Goal: Information Seeking & Learning: Learn about a topic

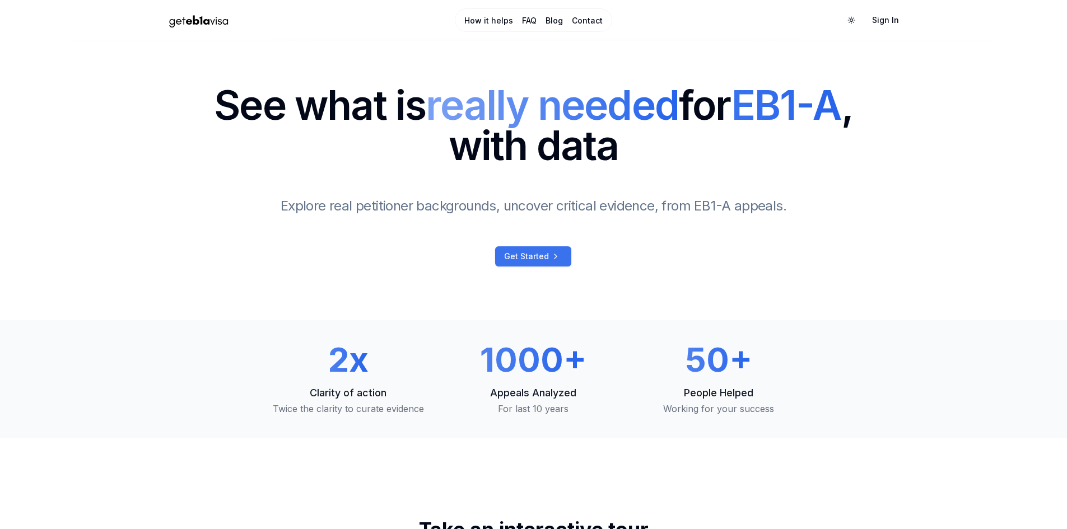
click at [521, 261] on span "Get Started" at bounding box center [526, 256] width 45 height 11
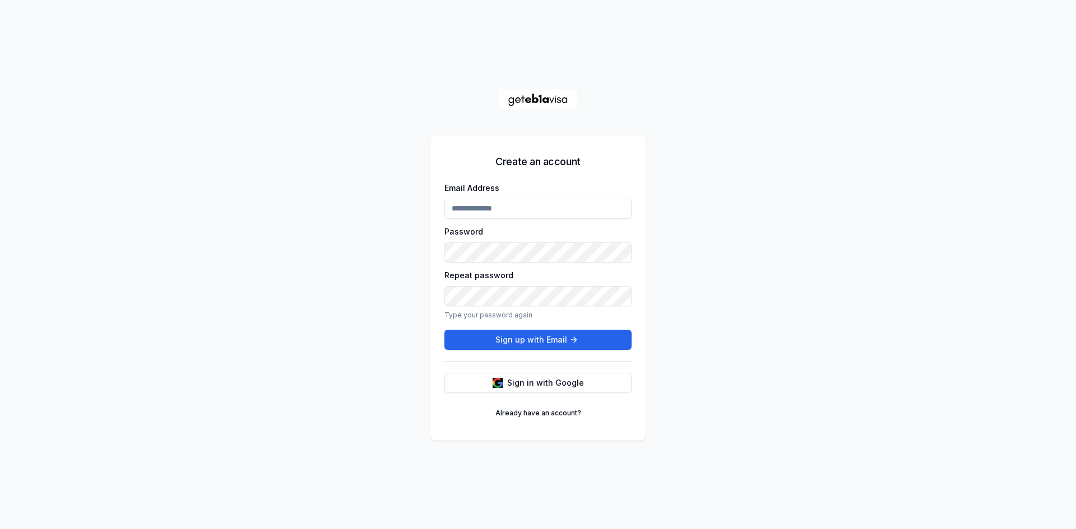
click at [383, 150] on div "Create an account Email Address Password Repeat password Type your password aga…" at bounding box center [538, 264] width 1076 height 529
click at [525, 388] on span "Sign in with Google" at bounding box center [545, 383] width 77 height 11
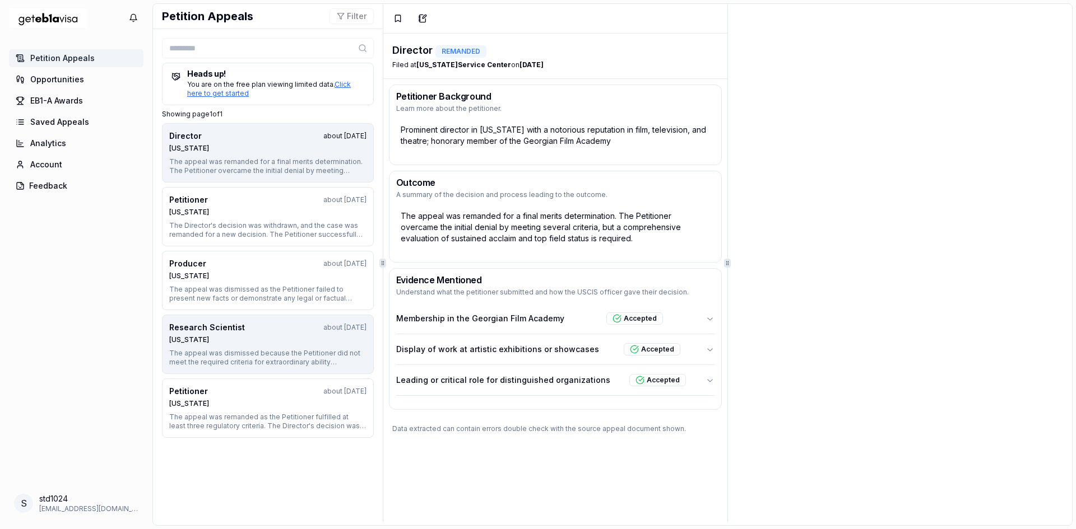
click at [272, 341] on div "Nebraska" at bounding box center [267, 340] width 197 height 9
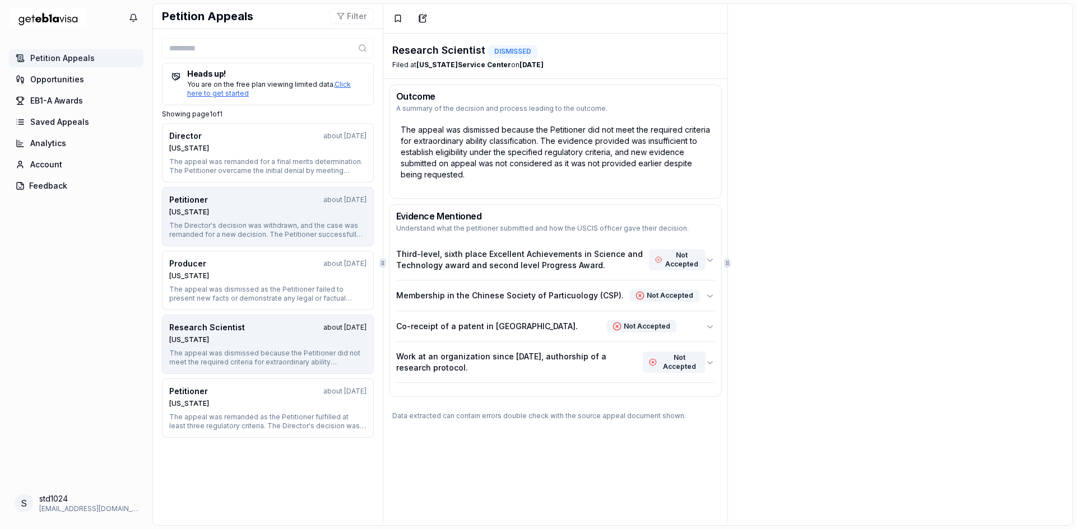
scroll to position [8, 0]
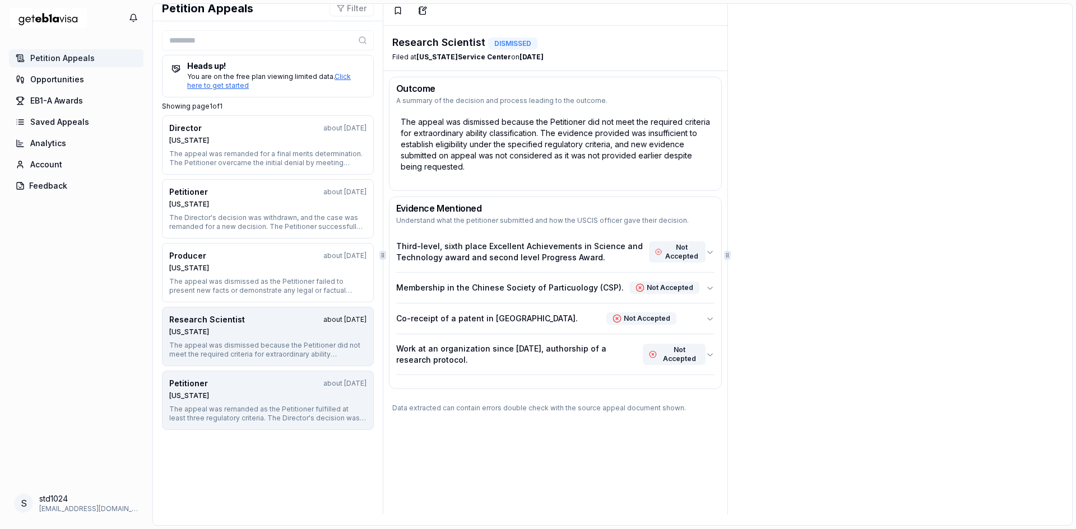
click at [247, 390] on div "Petitioner about 1 year ago Nebraska" at bounding box center [267, 389] width 197 height 22
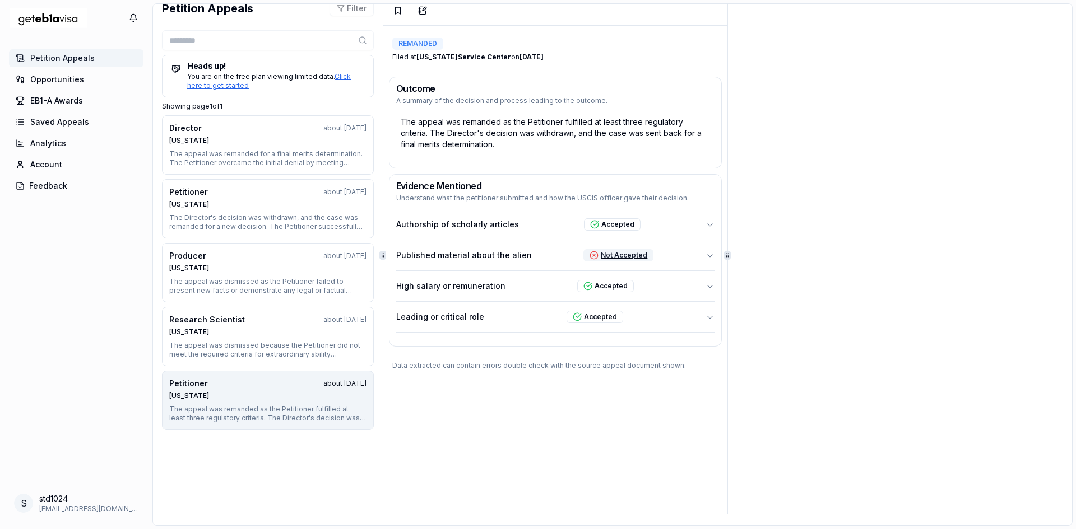
click at [692, 255] on button "Published material about the alien Not Accepted" at bounding box center [555, 255] width 318 height 30
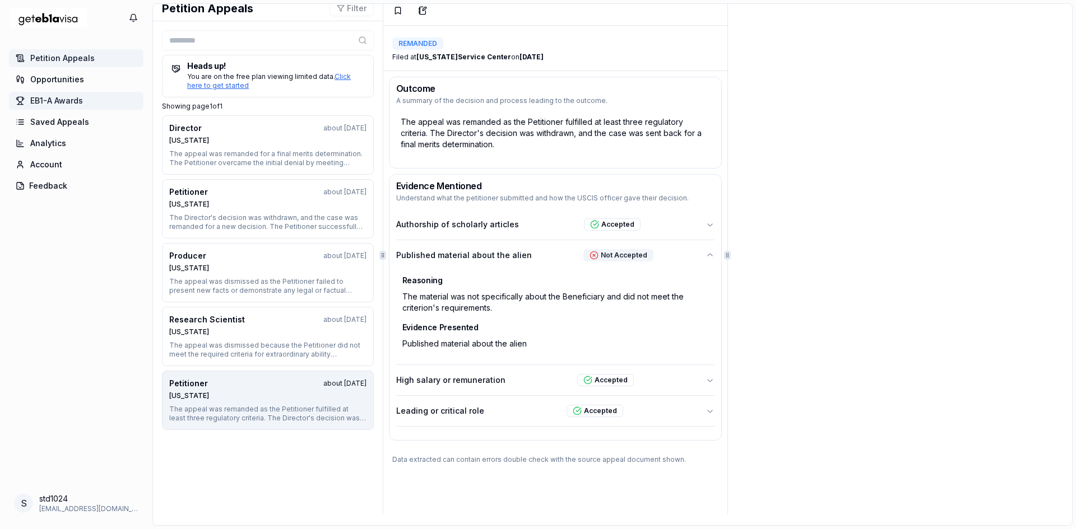
click at [75, 100] on span "EB1-A Awards" at bounding box center [56, 100] width 53 height 11
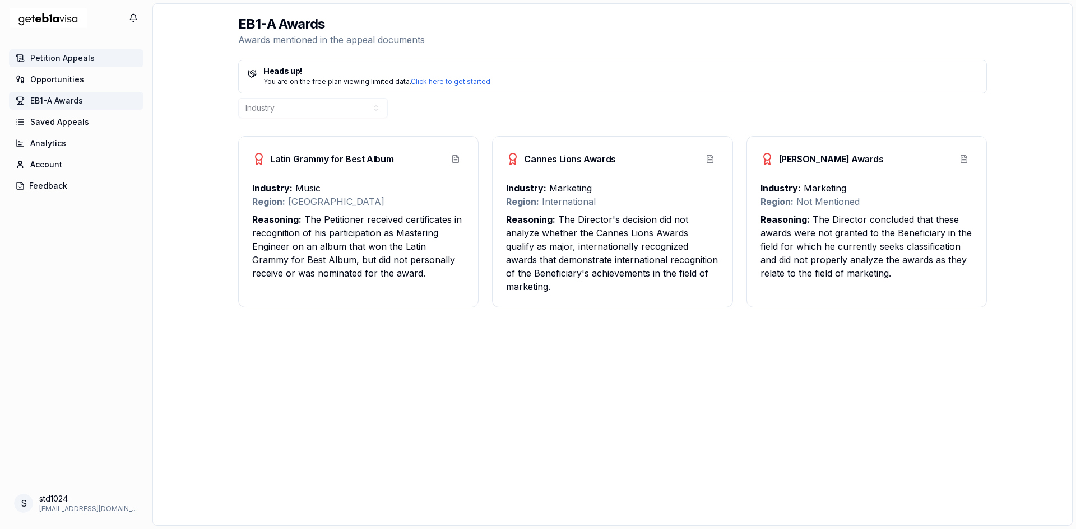
click at [80, 57] on span "Petition Appeals" at bounding box center [62, 58] width 64 height 11
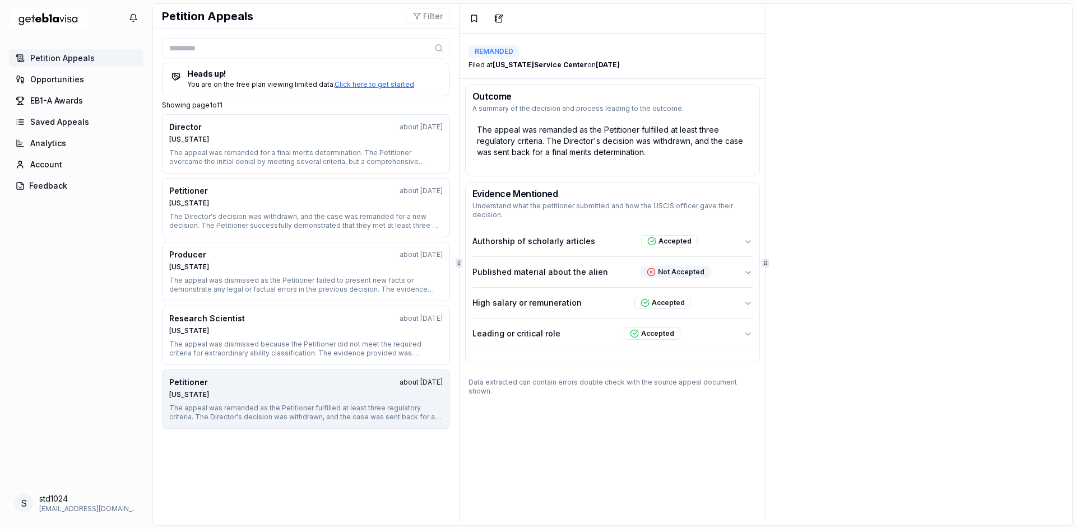
click at [246, 18] on h1 "Petition Appeals" at bounding box center [207, 16] width 91 height 16
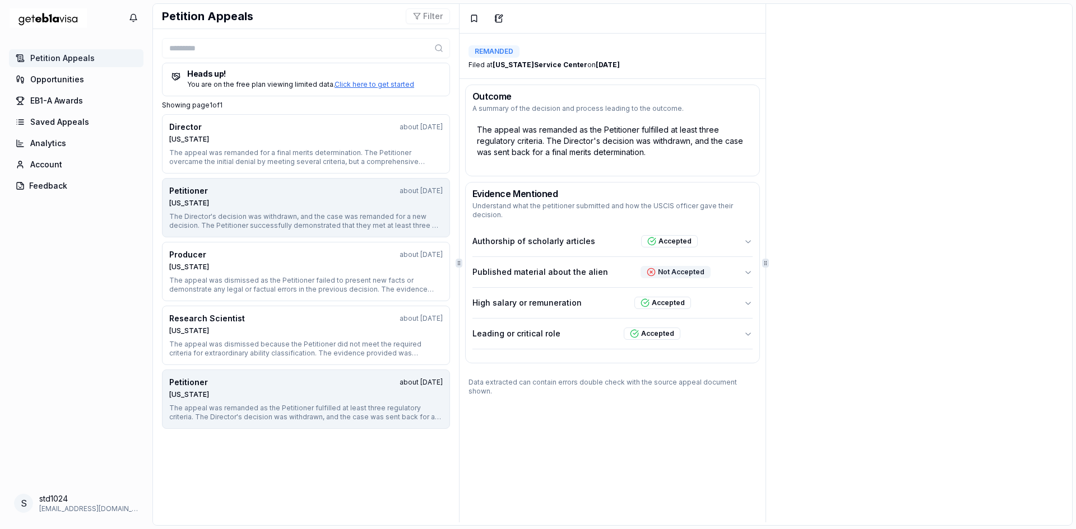
click at [344, 207] on div "Texas" at bounding box center [305, 203] width 273 height 9
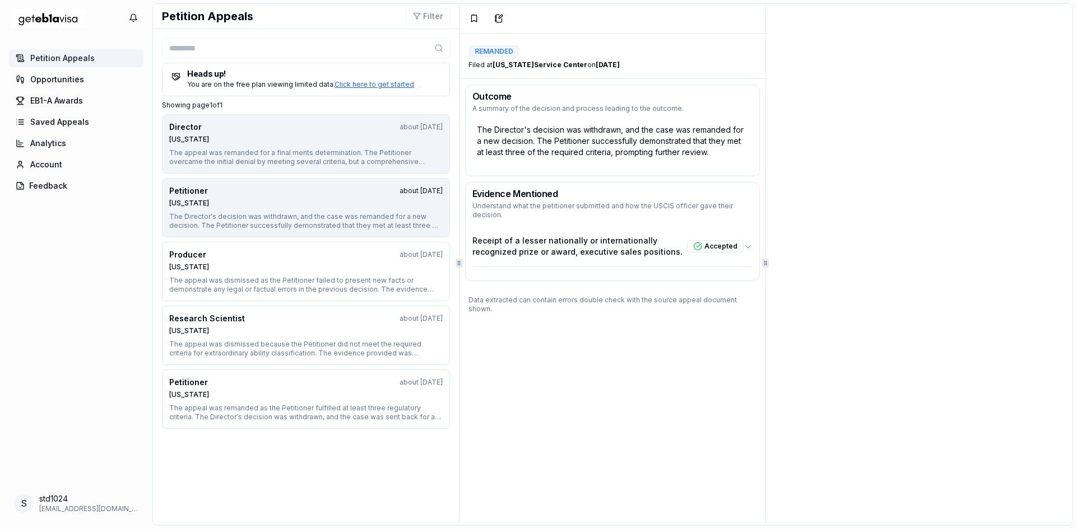
click at [329, 148] on button "Director about 1 year ago Texas The appeal was remanded for a final merits dete…" at bounding box center [306, 143] width 288 height 59
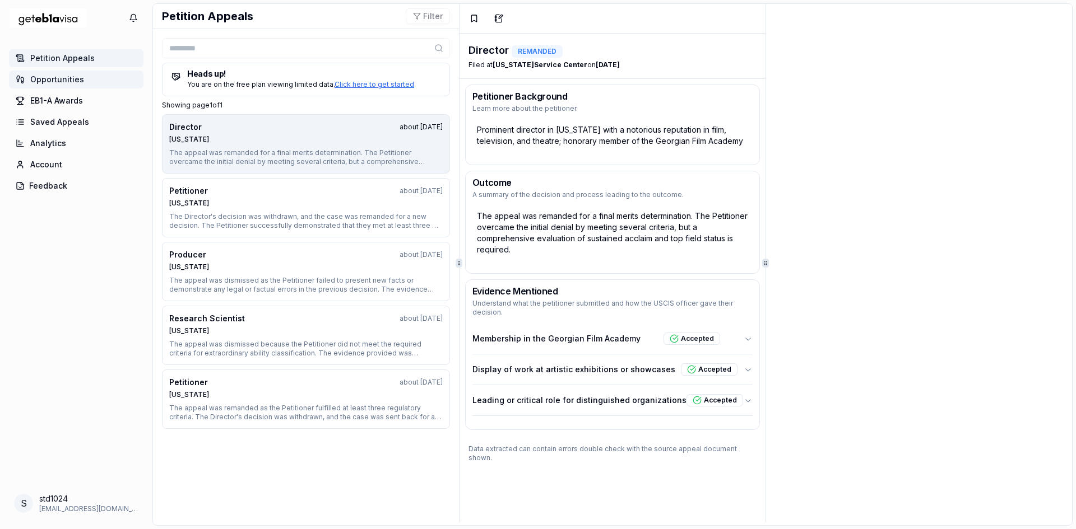
click at [64, 80] on span "Opportunities" at bounding box center [57, 79] width 54 height 11
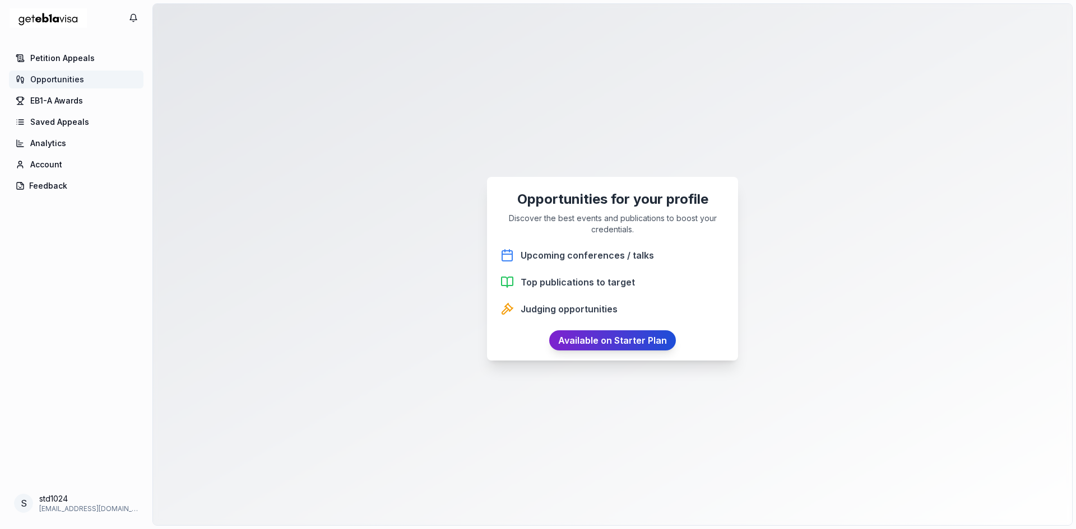
click at [587, 338] on link "Available on Starter Plan" at bounding box center [612, 340] width 127 height 20
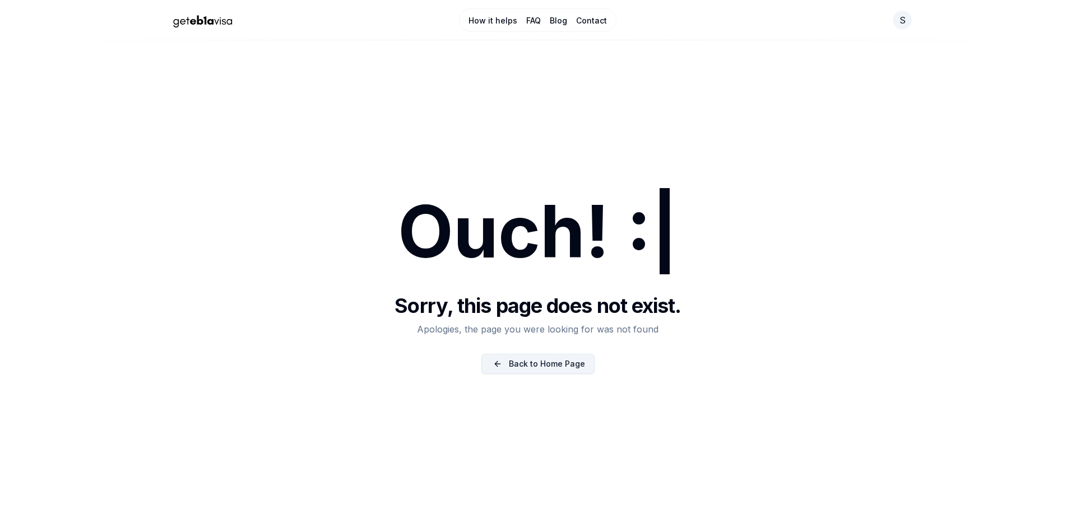
click at [543, 370] on link "Back to Home Page" at bounding box center [537, 364] width 113 height 20
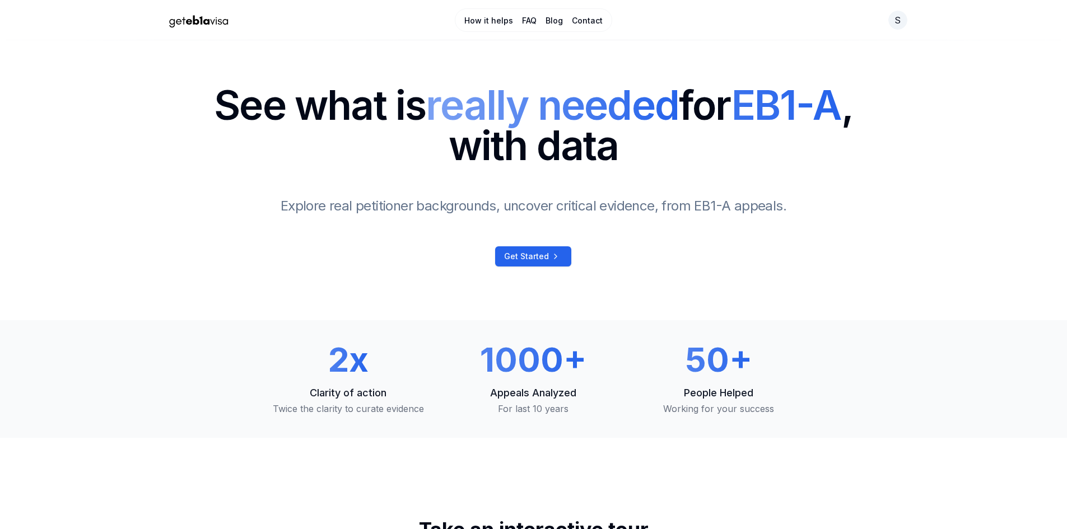
click at [532, 19] on link "FAQ" at bounding box center [529, 20] width 15 height 11
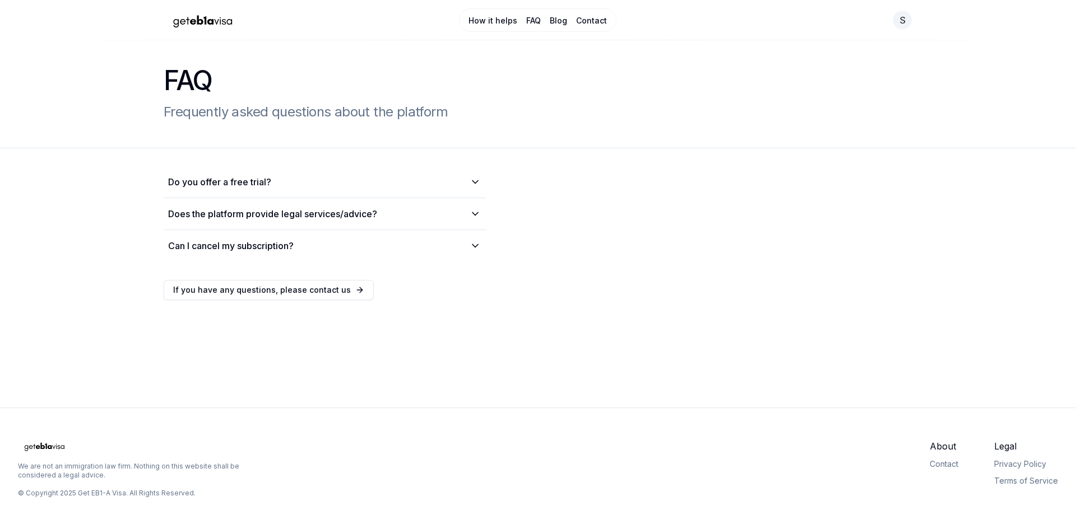
click at [195, 18] on img "Home Page" at bounding box center [203, 21] width 78 height 20
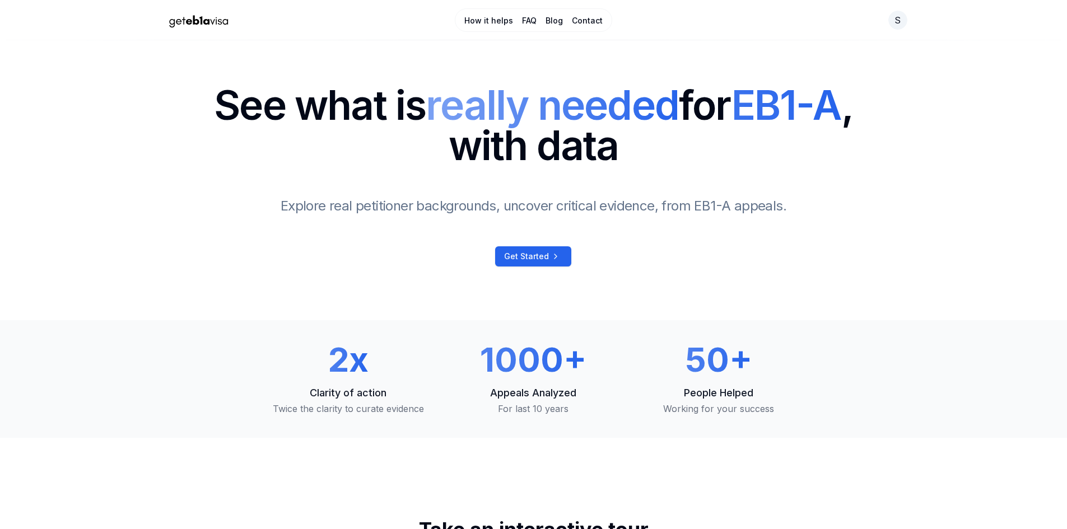
click at [386, 13] on link "Home Page" at bounding box center [284, 21] width 249 height 20
